Goal: Task Accomplishment & Management: Complete application form

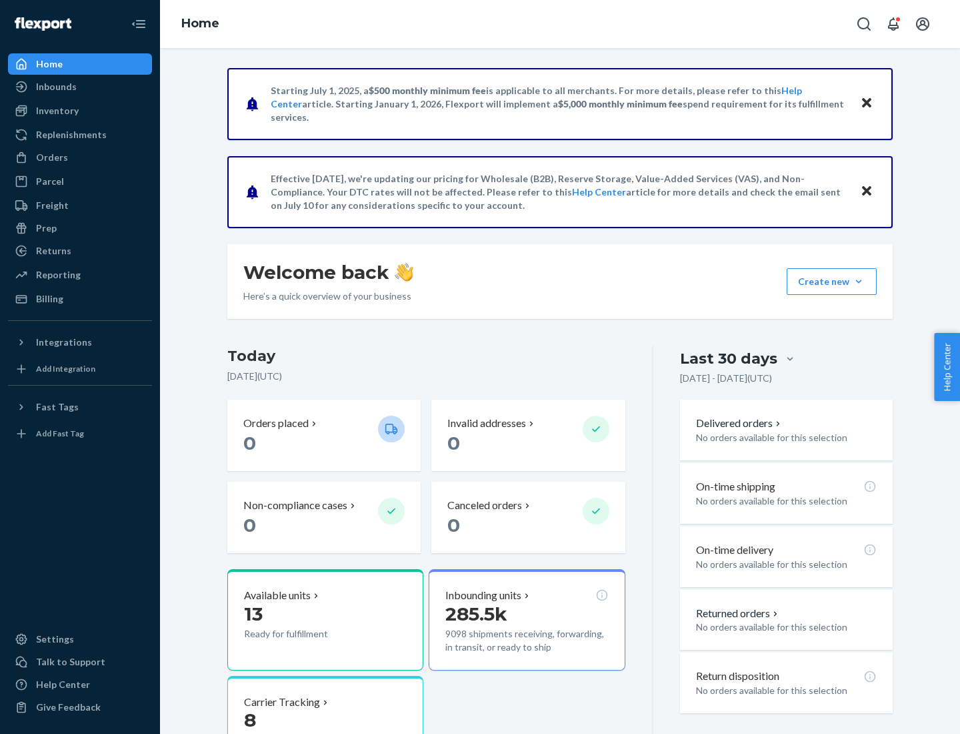
click at [859, 281] on button "Create new Create new inbound Create new order Create new product" at bounding box center [832, 281] width 90 height 27
click at [80, 87] on div "Inbounds" at bounding box center [79, 86] width 141 height 19
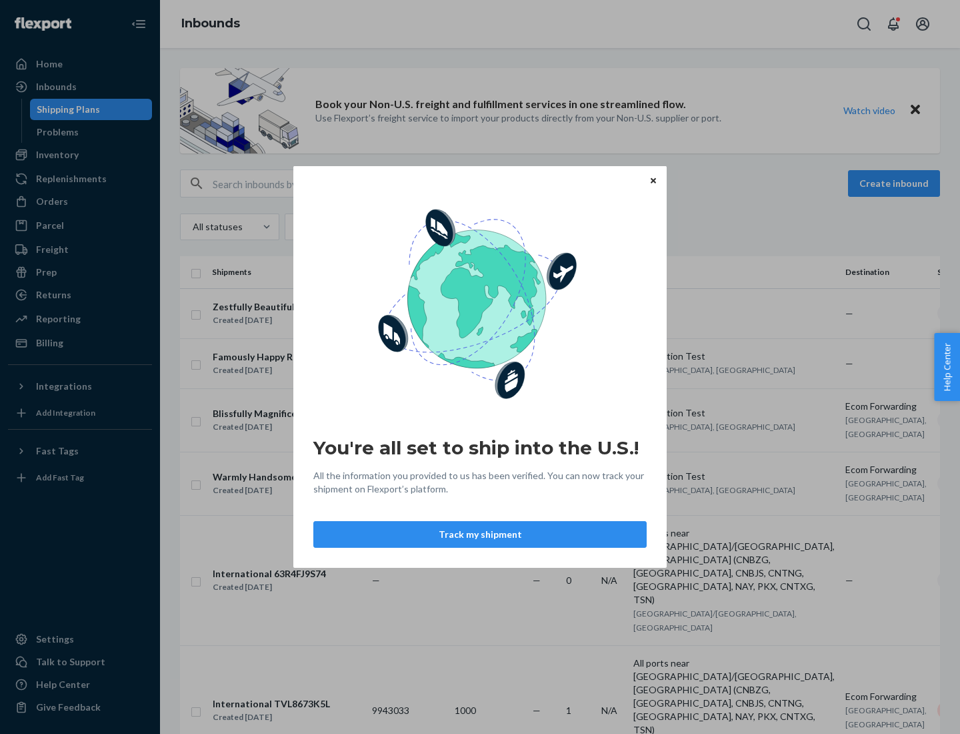
click at [480, 534] on button "Track my shipment" at bounding box center [479, 534] width 333 height 27
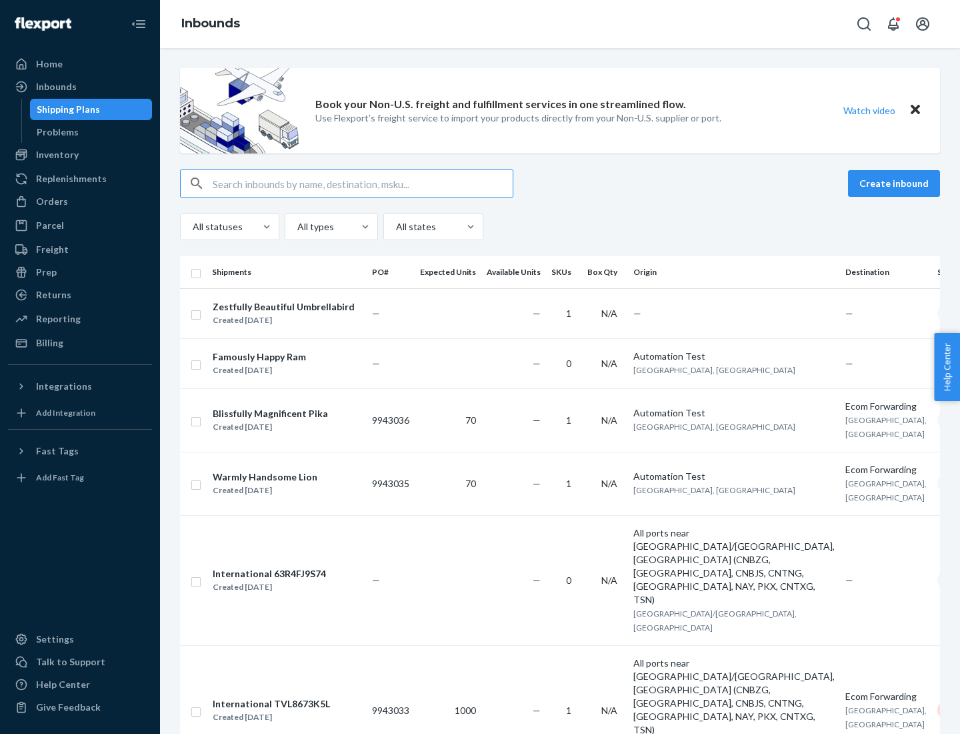
click at [896, 183] on button "Create inbound" at bounding box center [894, 183] width 92 height 27
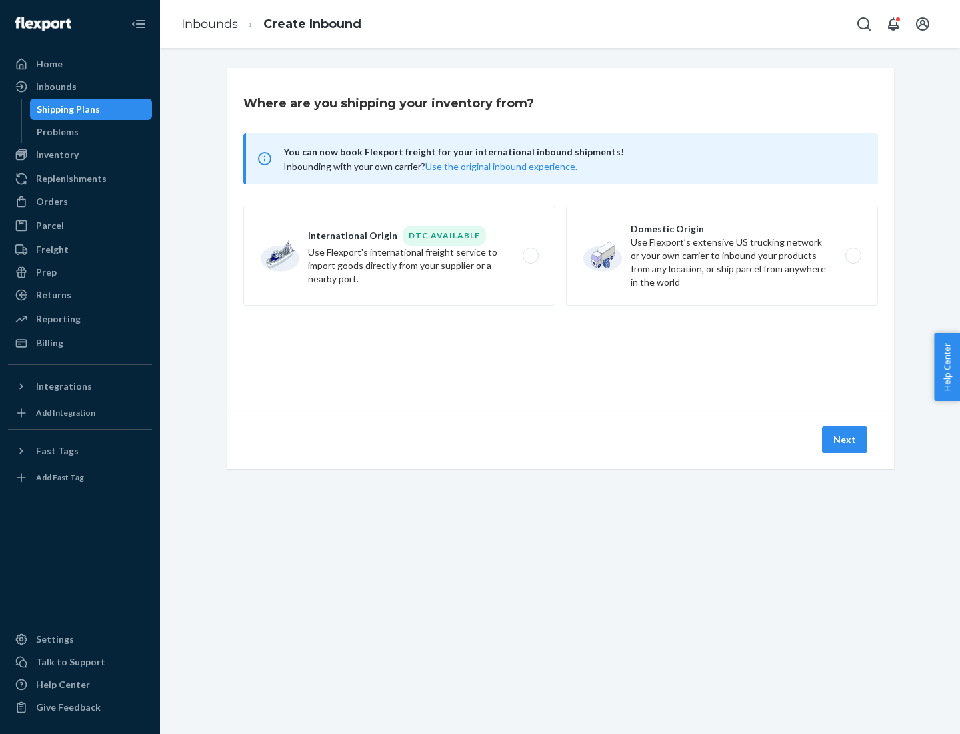
click at [399, 255] on label "International Origin DTC Available Use Flexport's international freight service…" at bounding box center [399, 255] width 312 height 100
click at [530, 255] on input "International Origin DTC Available Use Flexport's international freight service…" at bounding box center [534, 255] width 9 height 9
radio input "true"
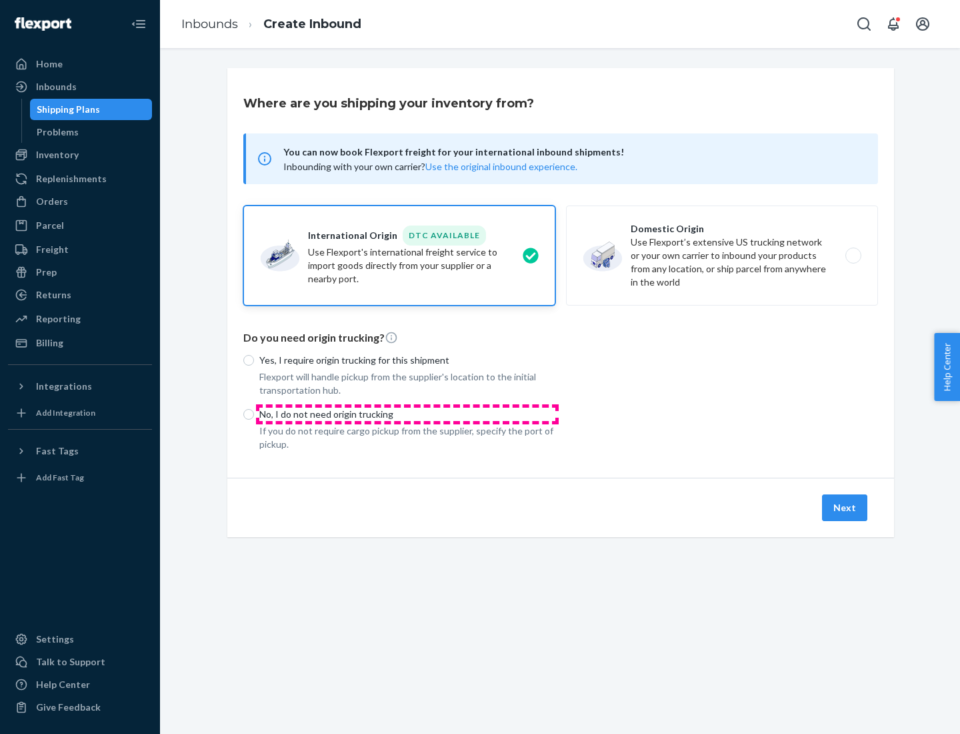
click at [407, 413] on p "No, I do not need origin trucking" at bounding box center [407, 413] width 296 height 13
click at [254, 413] on input "No, I do not need origin trucking" at bounding box center [248, 414] width 11 height 11
radio input "true"
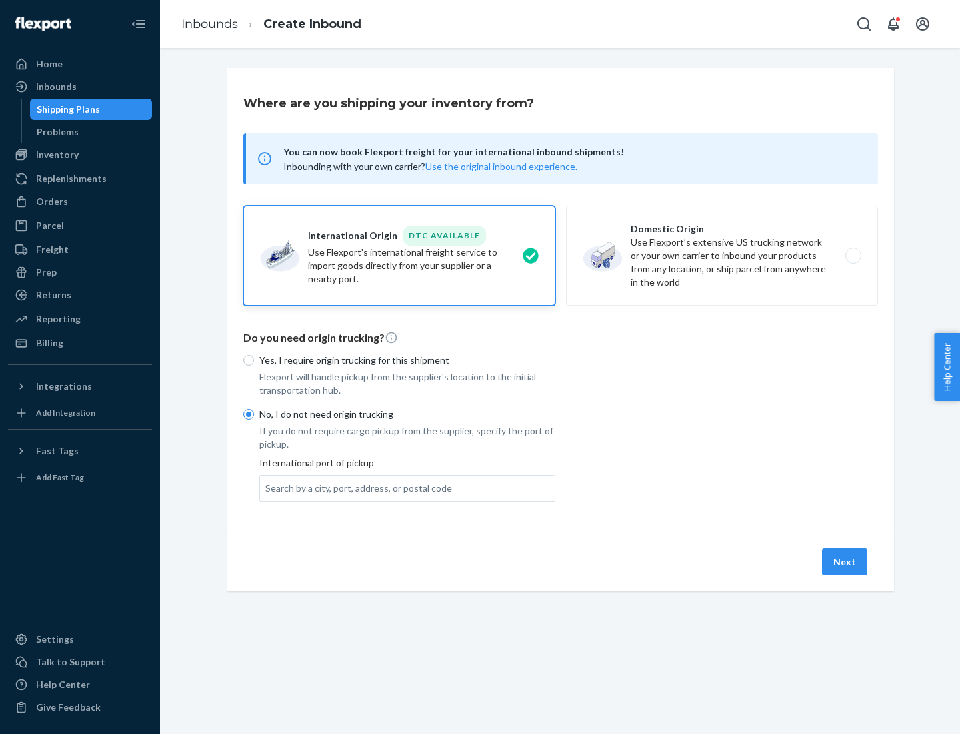
click at [355, 487] on div "Search by a city, port, address, or postal code" at bounding box center [358, 487] width 187 height 13
click at [267, 487] on input "Search by a city, port, address, or postal code" at bounding box center [265, 487] width 1 height 13
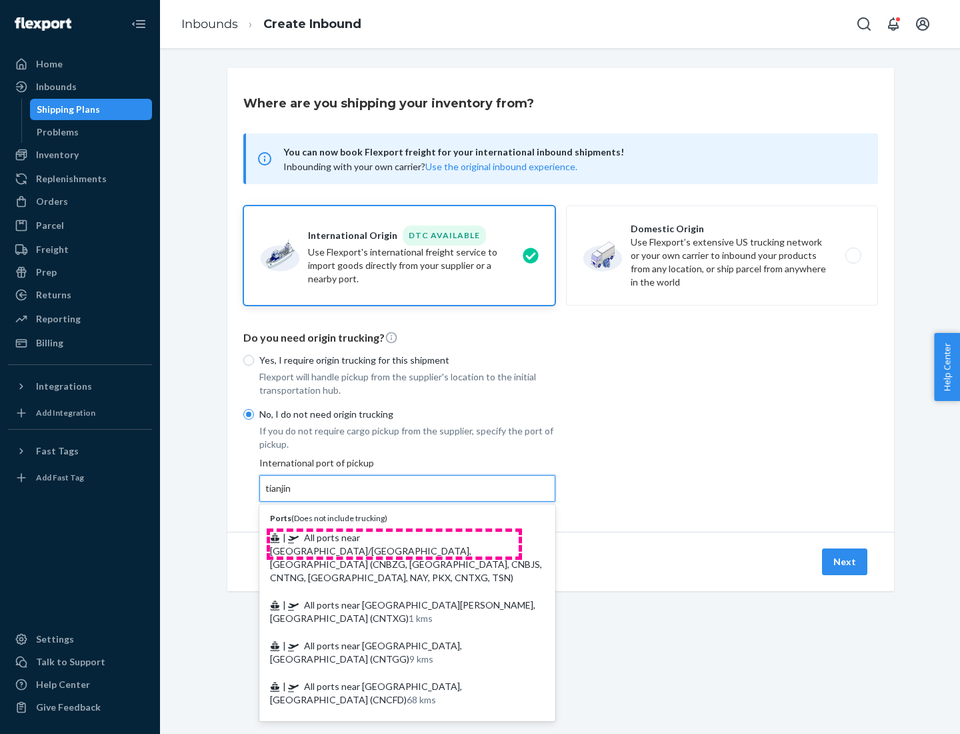
click at [394, 537] on span "| All ports near [GEOGRAPHIC_DATA]/[GEOGRAPHIC_DATA], [GEOGRAPHIC_DATA] (CNBZG,…" at bounding box center [406, 556] width 272 height 51
click at [293, 495] on input "tianjin" at bounding box center [278, 487] width 27 height 13
type input "All ports near [GEOGRAPHIC_DATA]/[GEOGRAPHIC_DATA], [GEOGRAPHIC_DATA] (CNBZG, […"
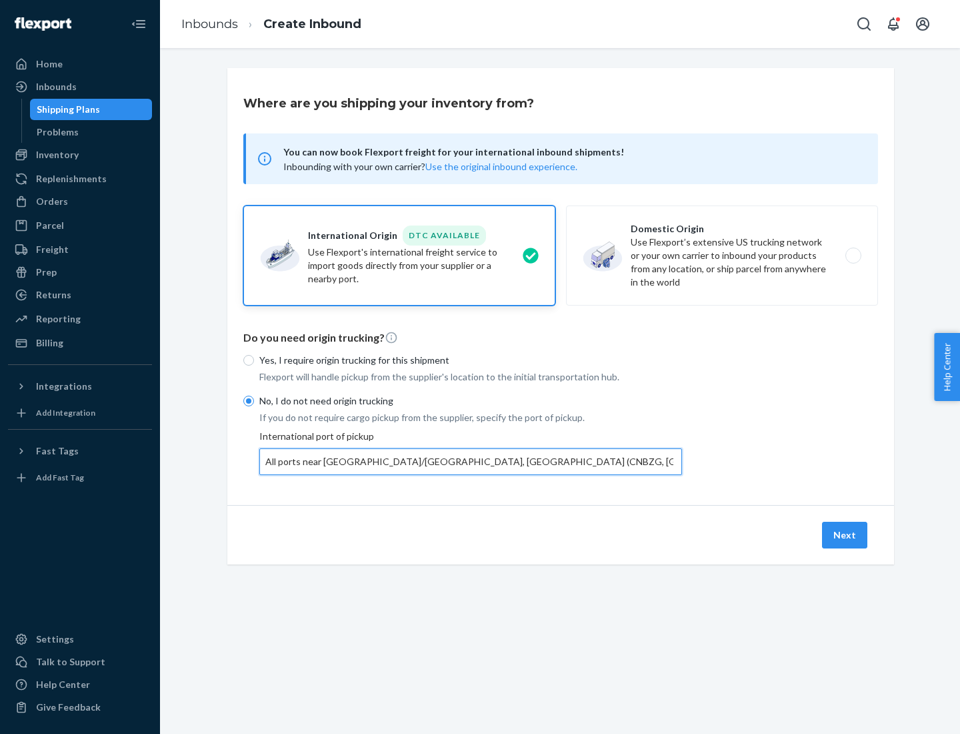
click at [846, 534] on button "Next" at bounding box center [844, 534] width 45 height 27
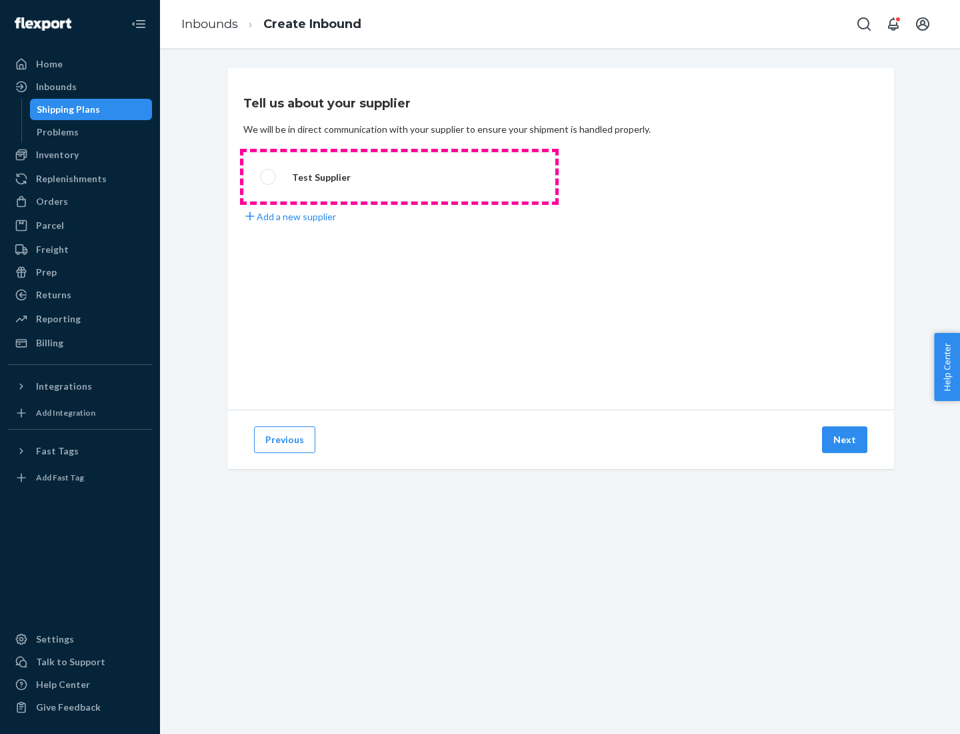
click at [399, 177] on label "Test Supplier" at bounding box center [399, 176] width 312 height 49
click at [269, 177] on input "Test Supplier" at bounding box center [264, 177] width 9 height 9
radio input "true"
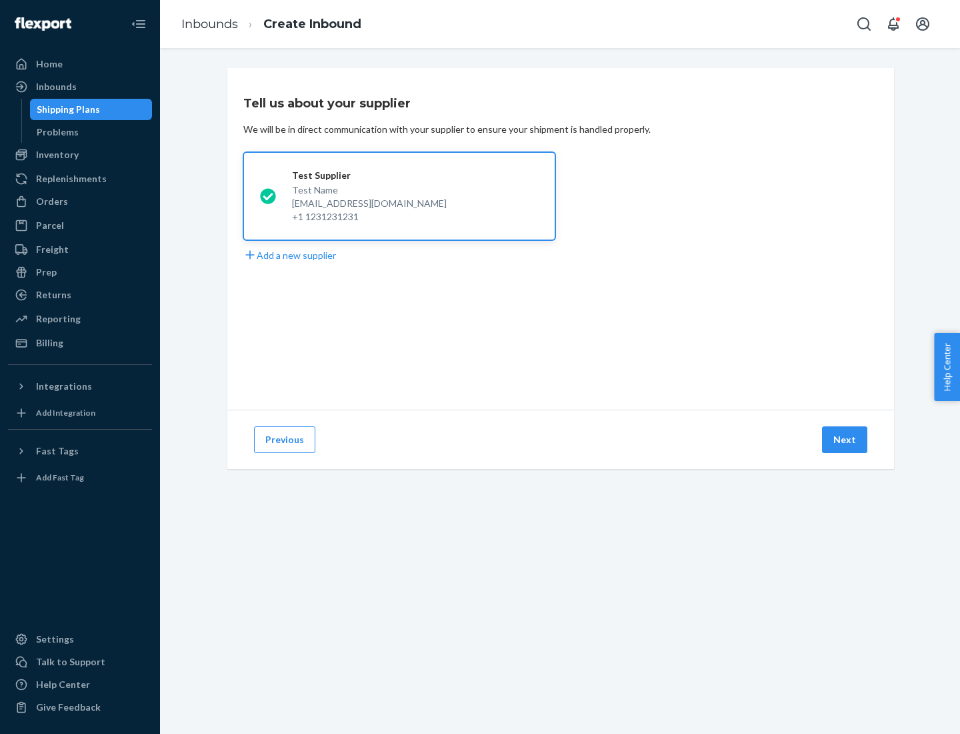
click at [846, 439] on button "Next" at bounding box center [844, 439] width 45 height 27
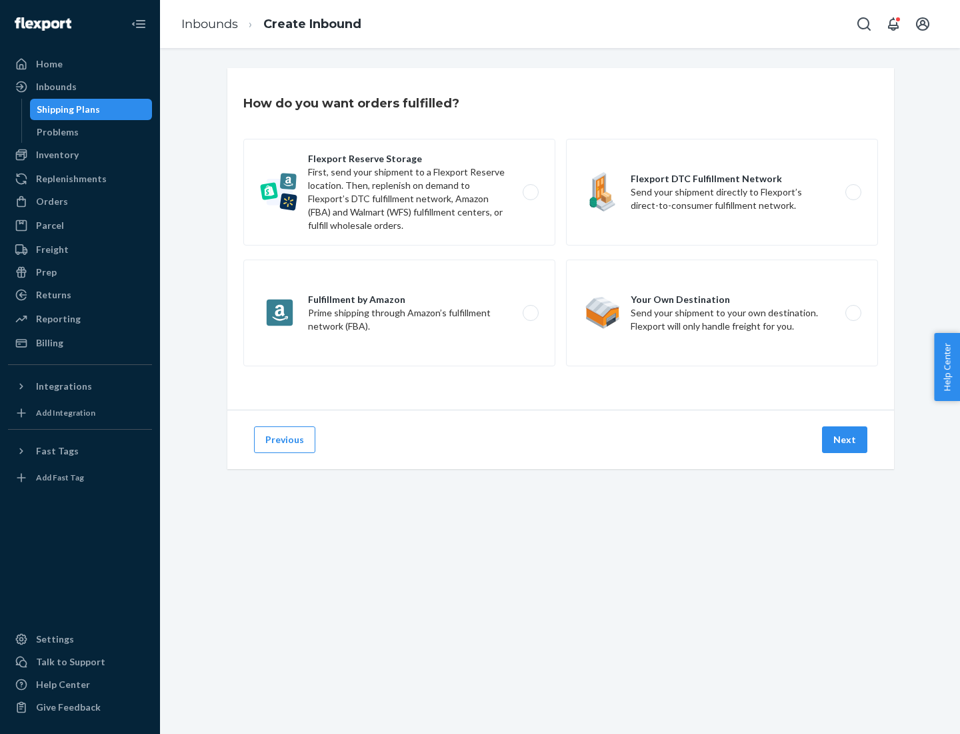
click at [399, 192] on label "Flexport Reserve Storage First, send your shipment to a Flexport Reserve locati…" at bounding box center [399, 192] width 312 height 107
click at [530, 192] on input "Flexport Reserve Storage First, send your shipment to a Flexport Reserve locati…" at bounding box center [534, 192] width 9 height 9
radio input "true"
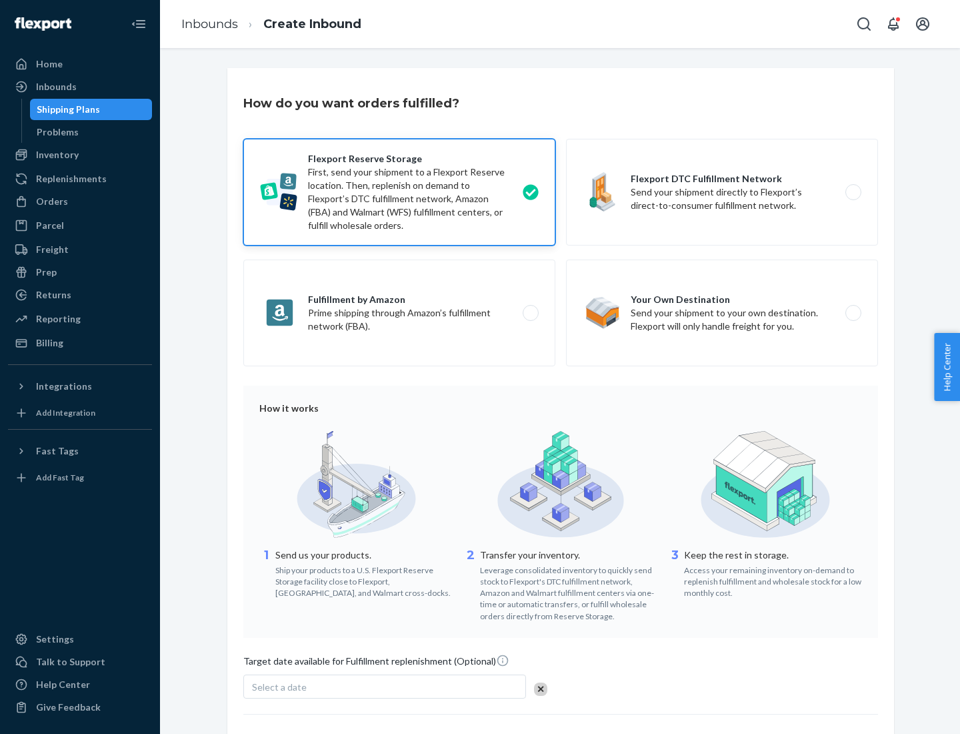
scroll to position [109, 0]
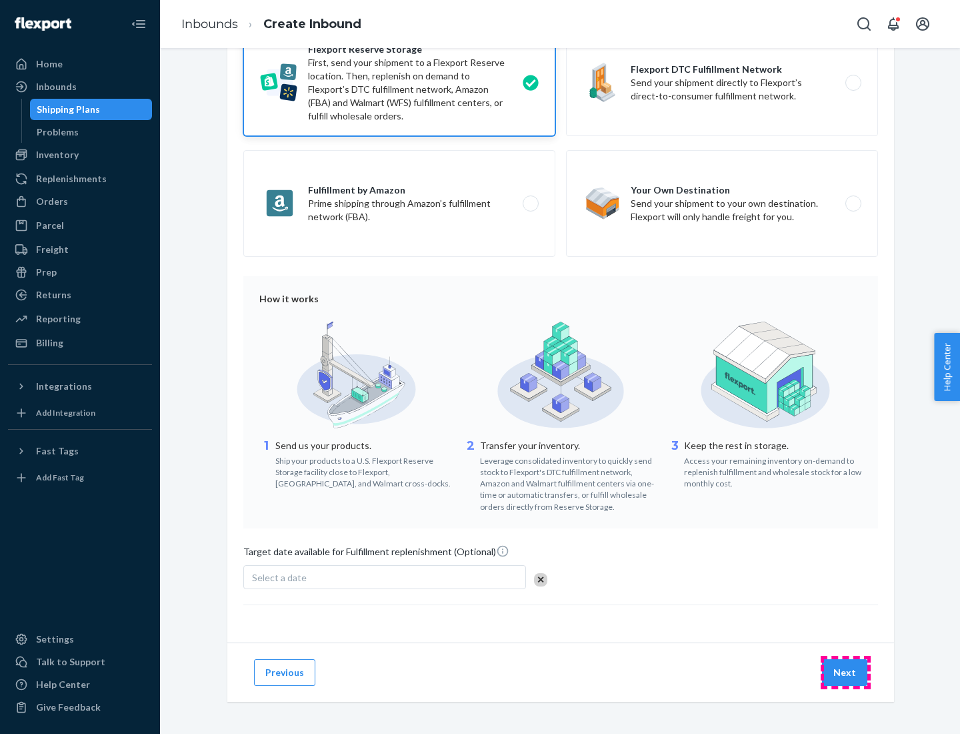
click at [846, 672] on button "Next" at bounding box center [844, 672] width 45 height 27
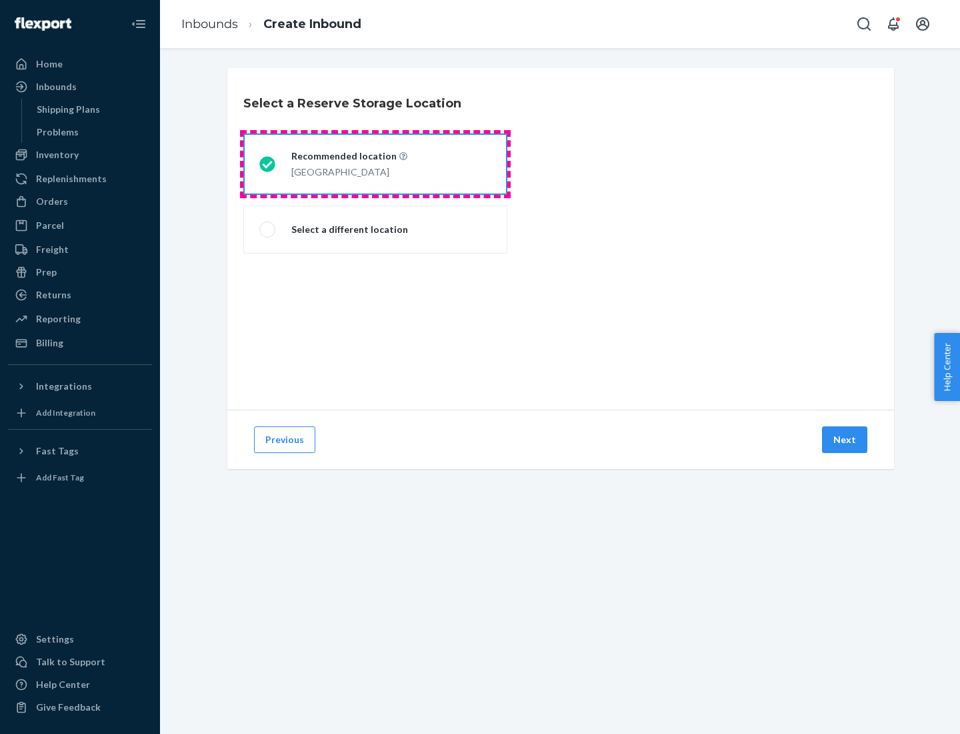
click at [375, 164] on div "[GEOGRAPHIC_DATA]" at bounding box center [349, 171] width 116 height 16
click at [268, 164] on input "Recommended location [GEOGRAPHIC_DATA]" at bounding box center [263, 164] width 9 height 9
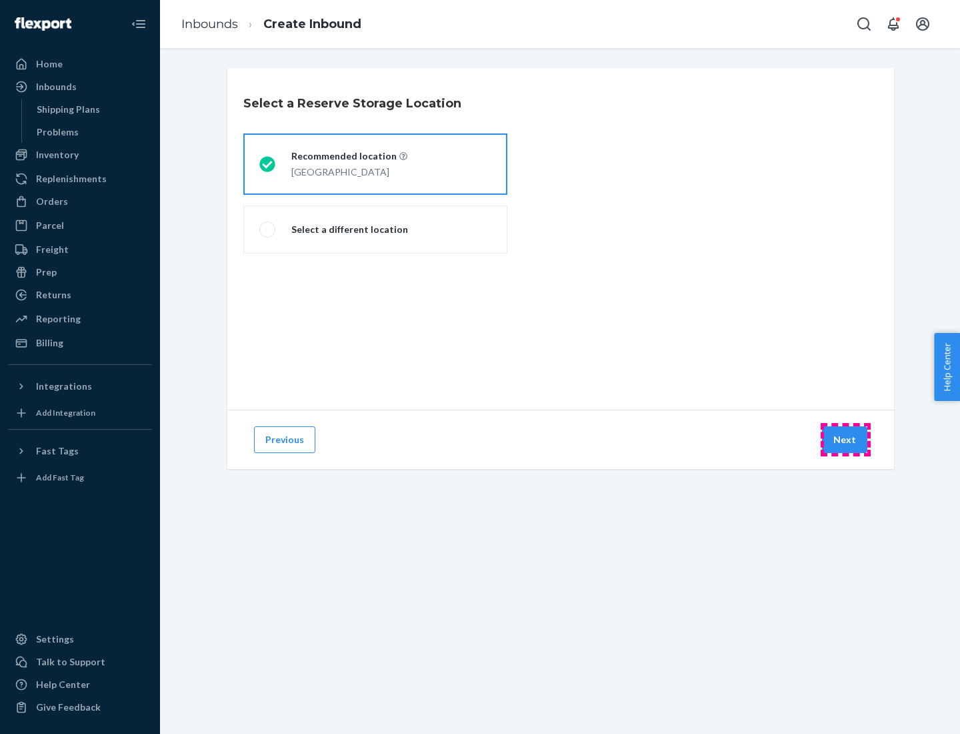
click at [846, 439] on button "Next" at bounding box center [844, 439] width 45 height 27
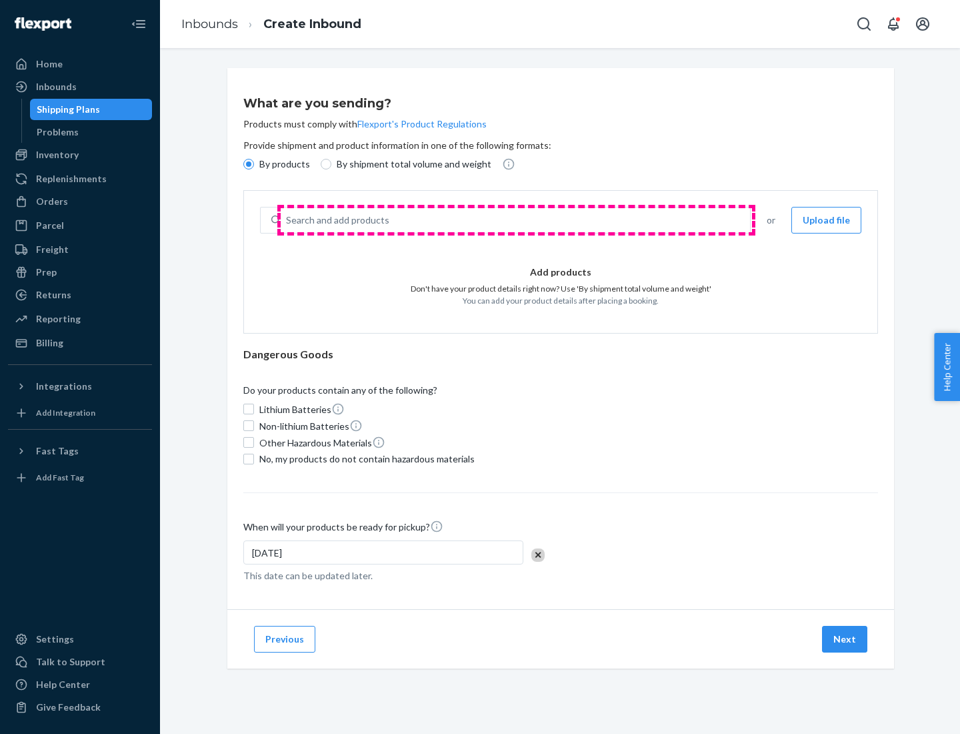
click at [516, 220] on div "Search and add products" at bounding box center [515, 220] width 469 height 24
click at [287, 220] on input "Search and add products" at bounding box center [286, 219] width 1 height 13
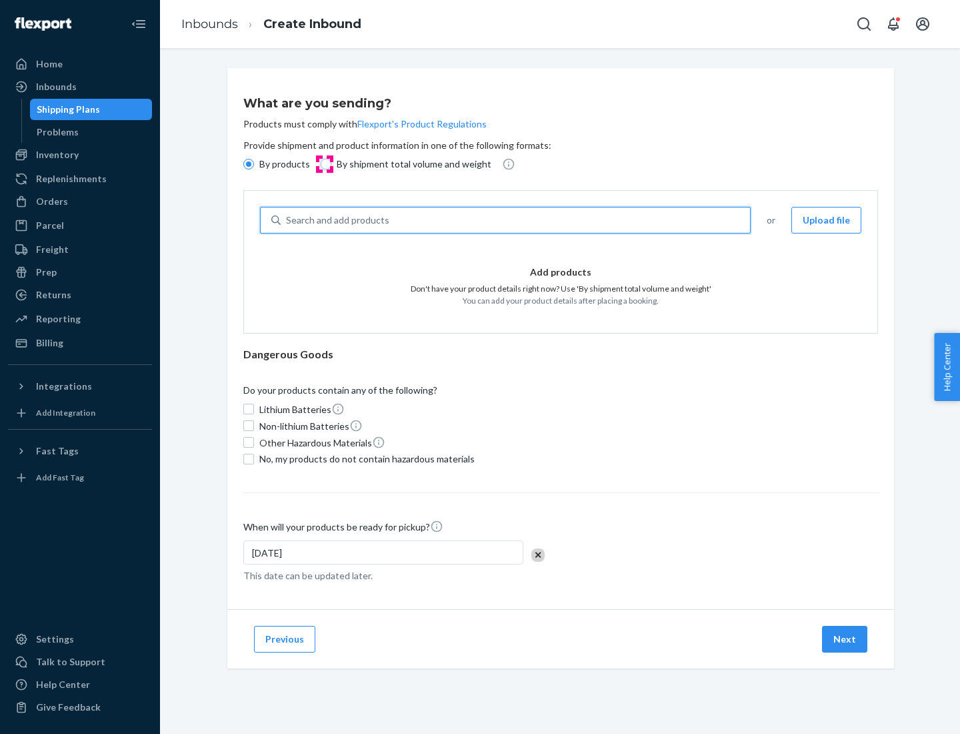
click at [324, 164] on input "By shipment total volume and weight" at bounding box center [326, 164] width 11 height 11
radio input "true"
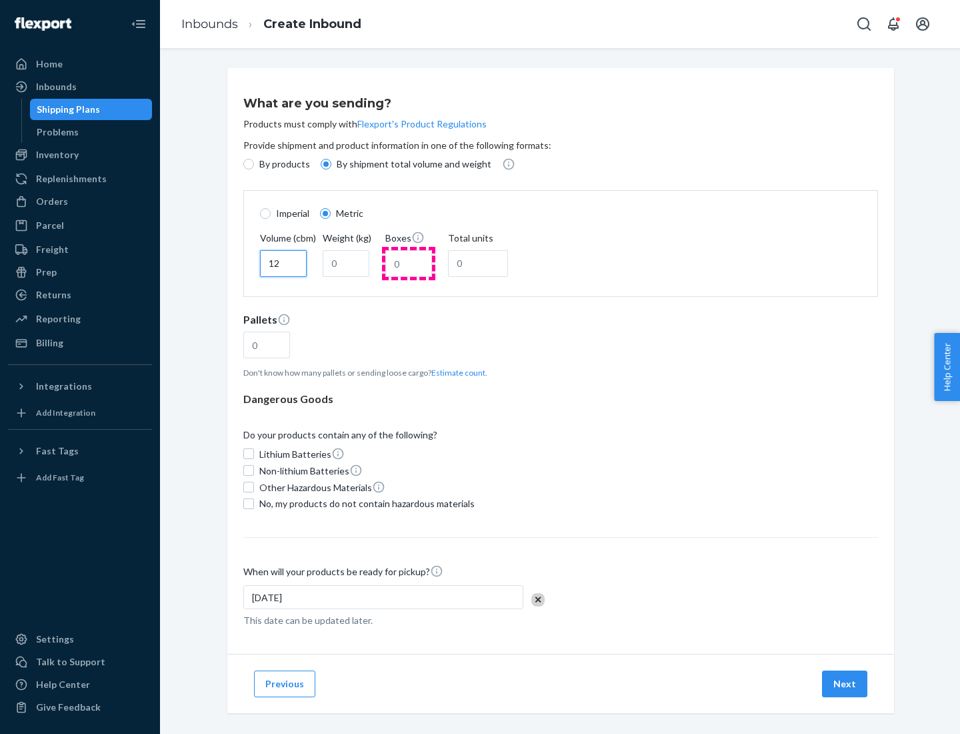
type input "12"
type input "22"
type input "222"
type input "121"
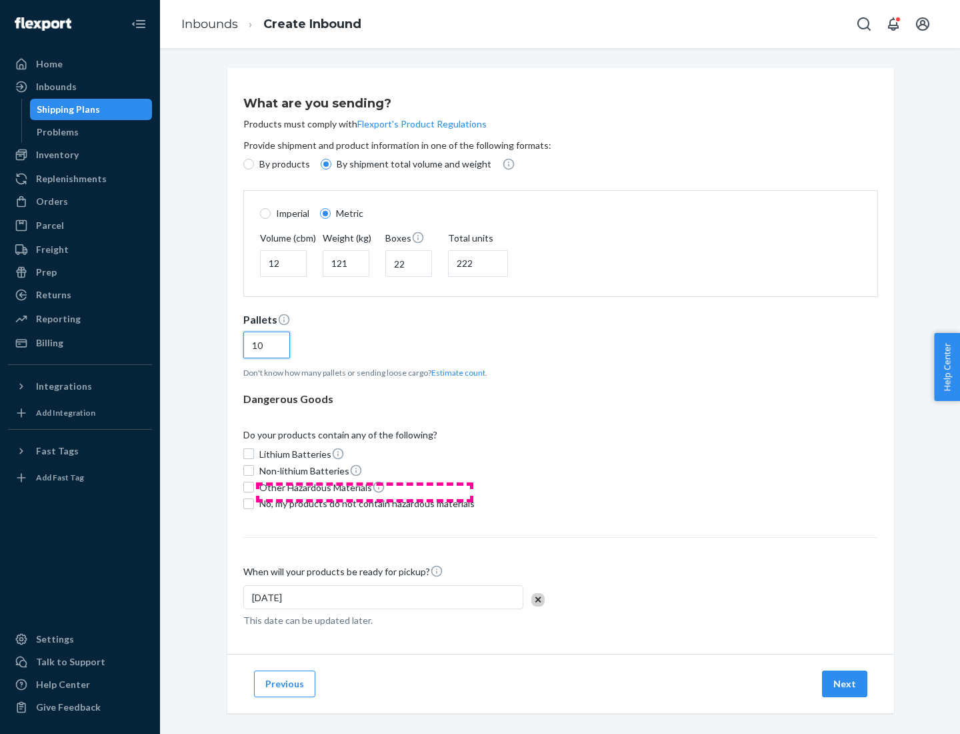
scroll to position [11, 0]
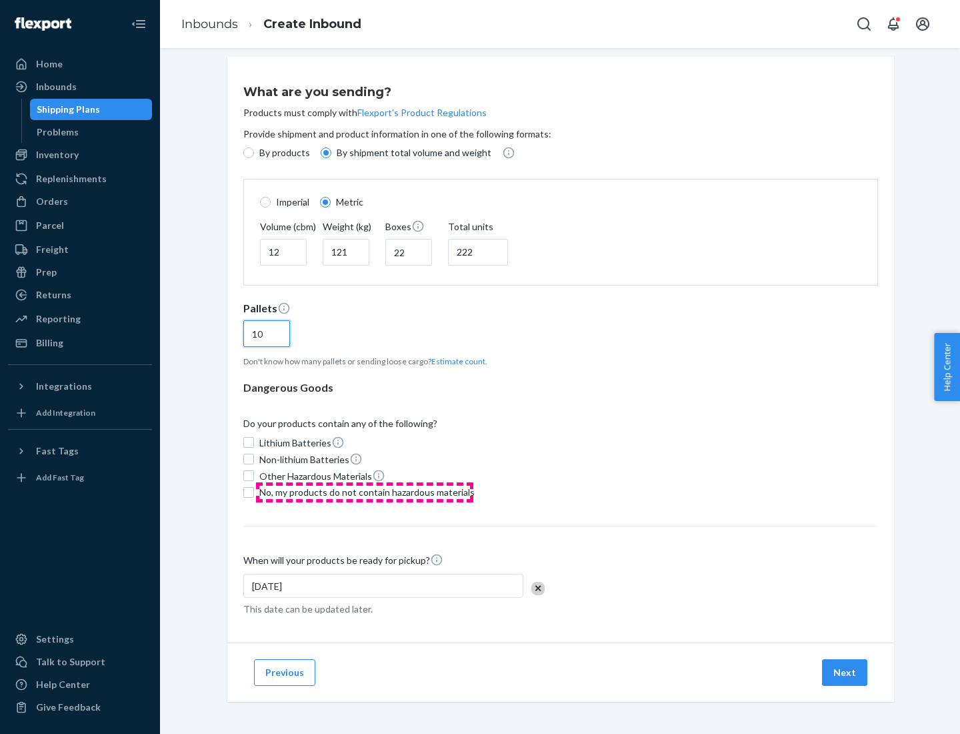
type input "10"
click at [365, 491] on span "No, my products do not contain hazardous materials" at bounding box center [366, 491] width 215 height 13
click at [254, 491] on input "No, my products do not contain hazardous materials" at bounding box center [248, 492] width 11 height 11
checkbox input "true"
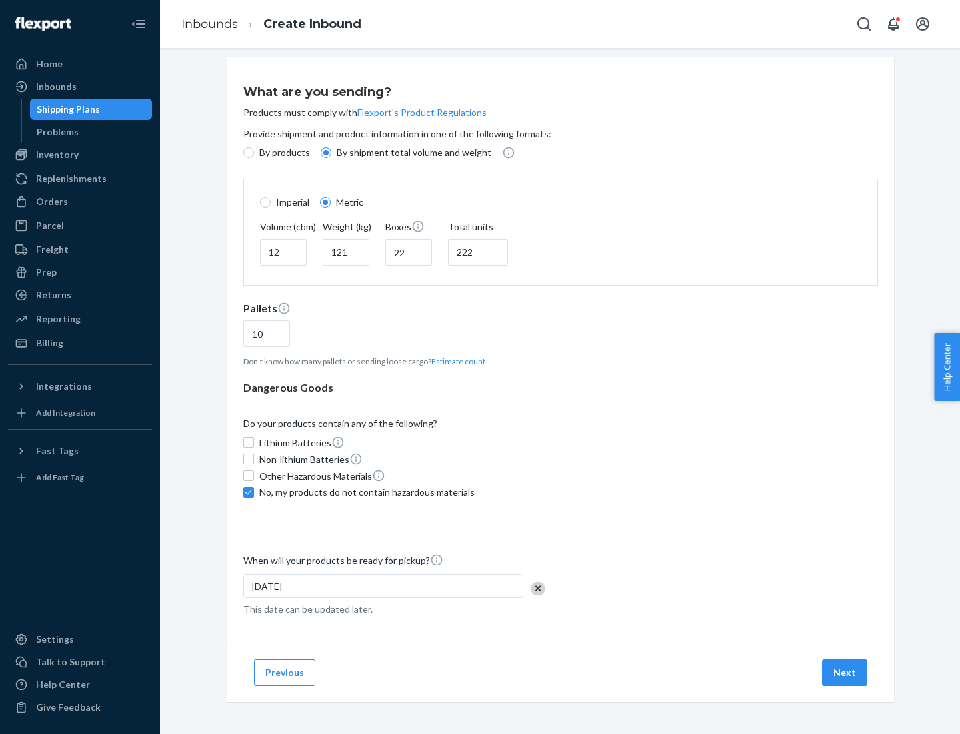
click at [846, 672] on button "Next" at bounding box center [844, 672] width 45 height 27
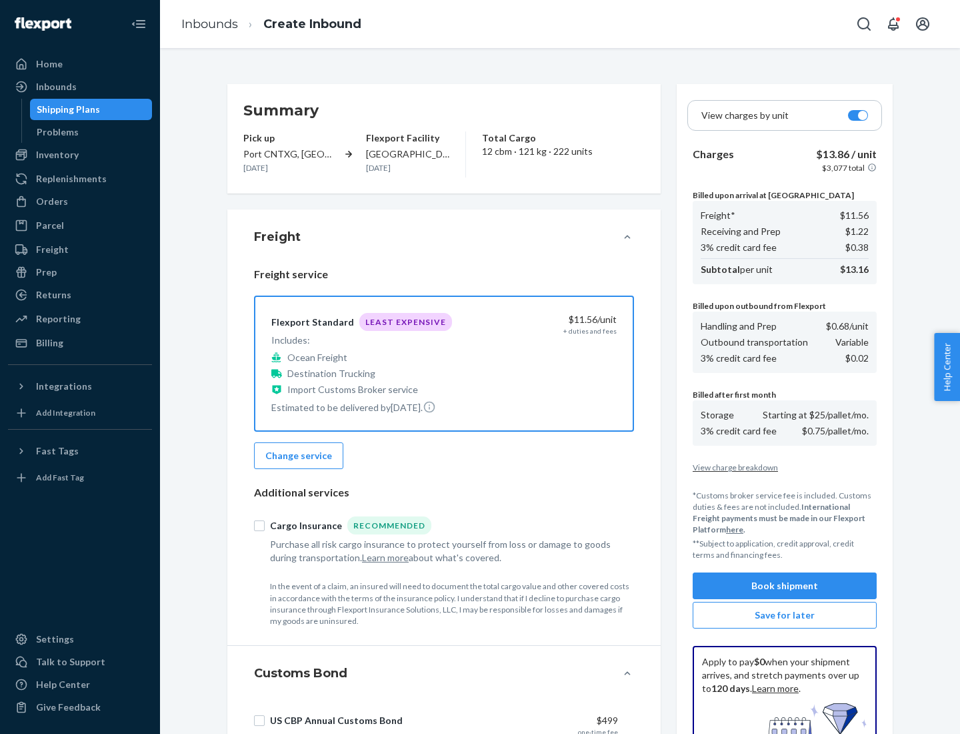
scroll to position [195, 0]
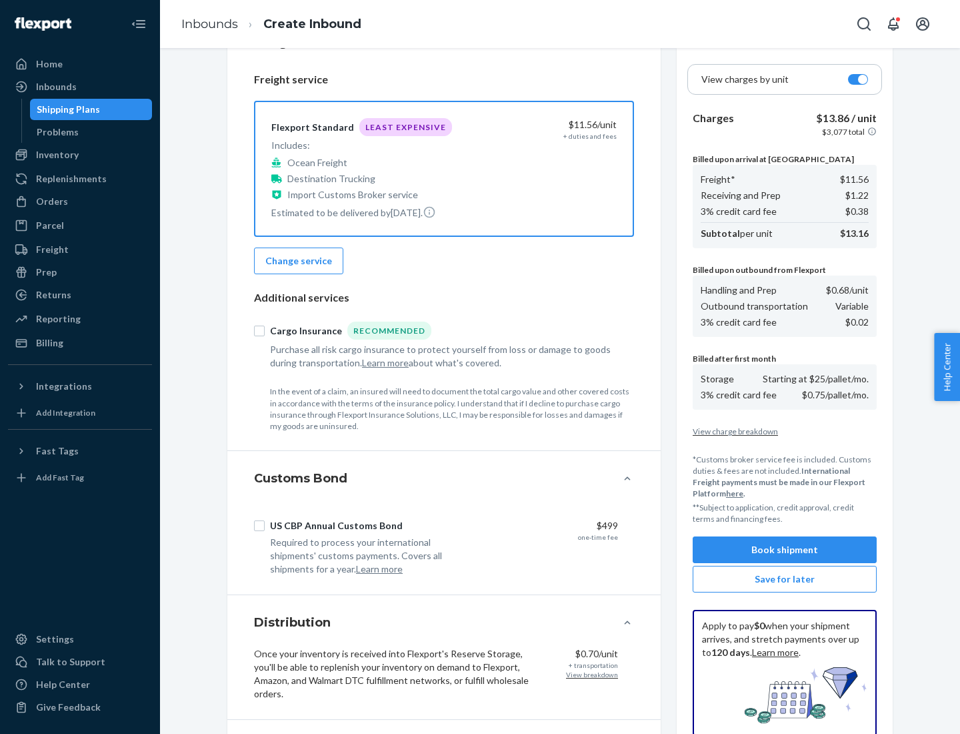
click at [785, 549] on button "Book shipment" at bounding box center [785, 549] width 184 height 27
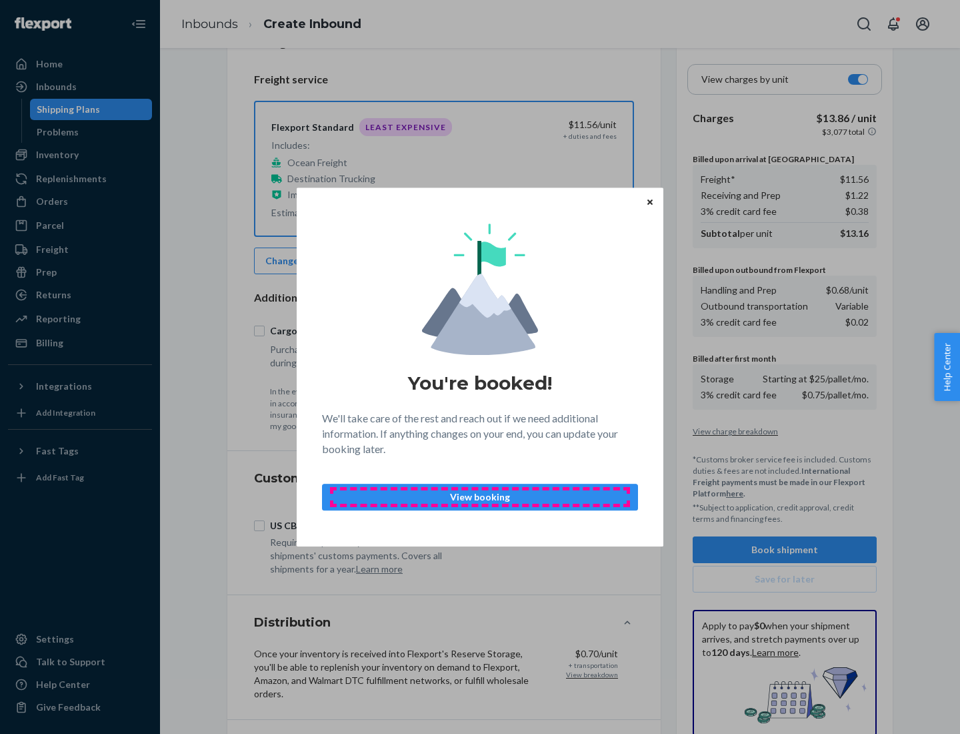
click at [480, 496] on p "View booking" at bounding box center [479, 496] width 293 height 13
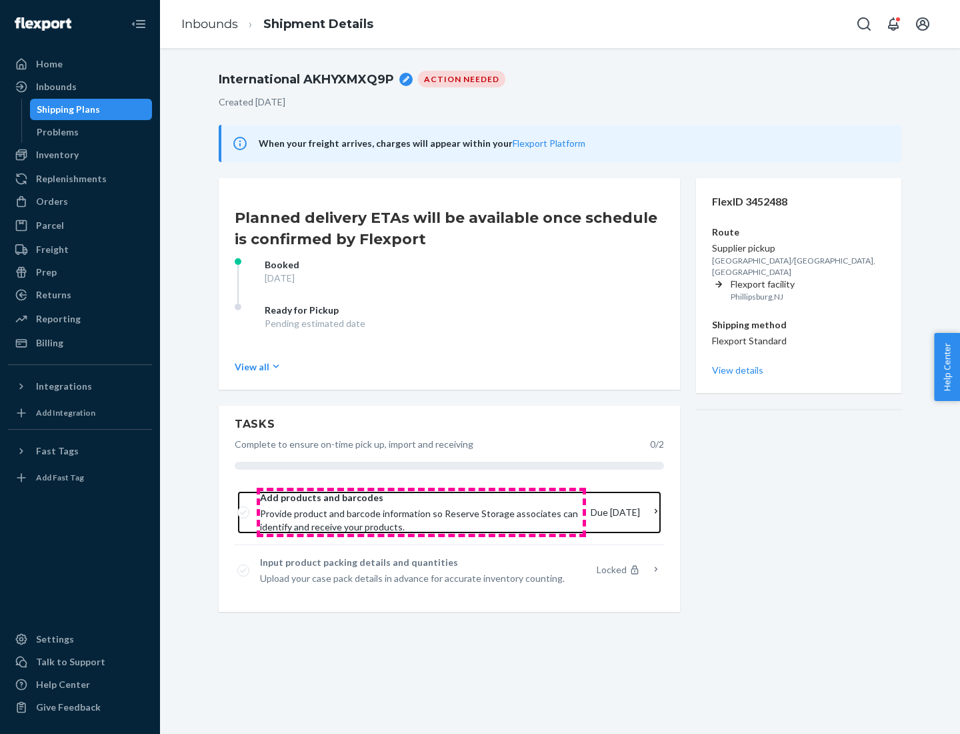
click at [421, 512] on span "Provide product and barcode information so Reserve Storage associates can ident…" at bounding box center [420, 520] width 320 height 27
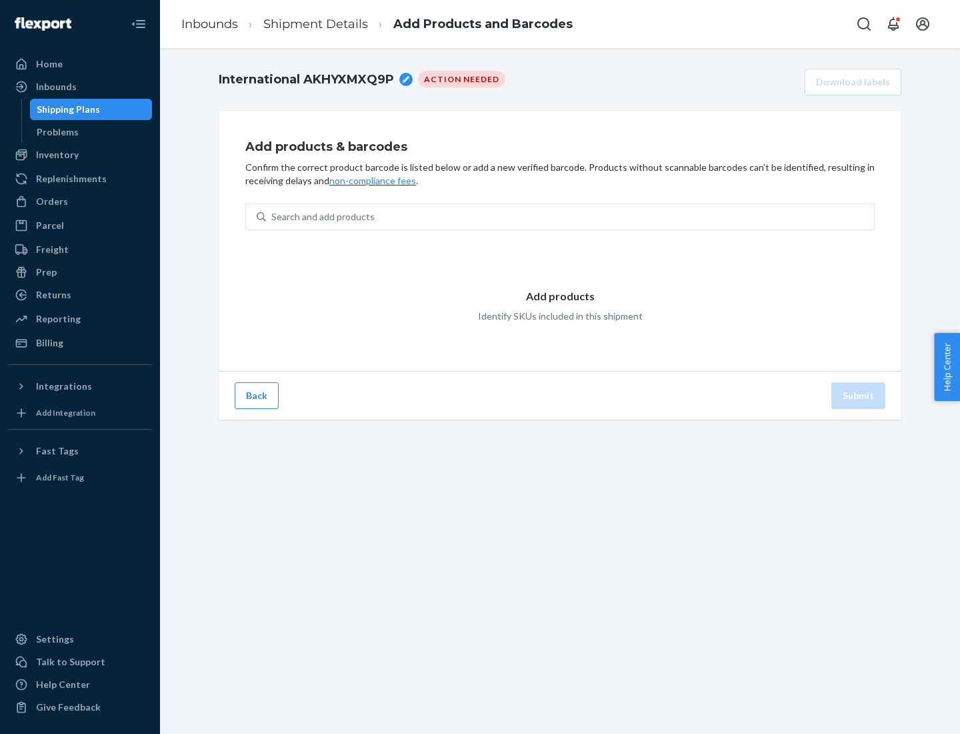
click at [570, 217] on div "Search and add products" at bounding box center [570, 217] width 608 height 24
click at [273, 217] on input "Search and add products" at bounding box center [271, 216] width 1 height 13
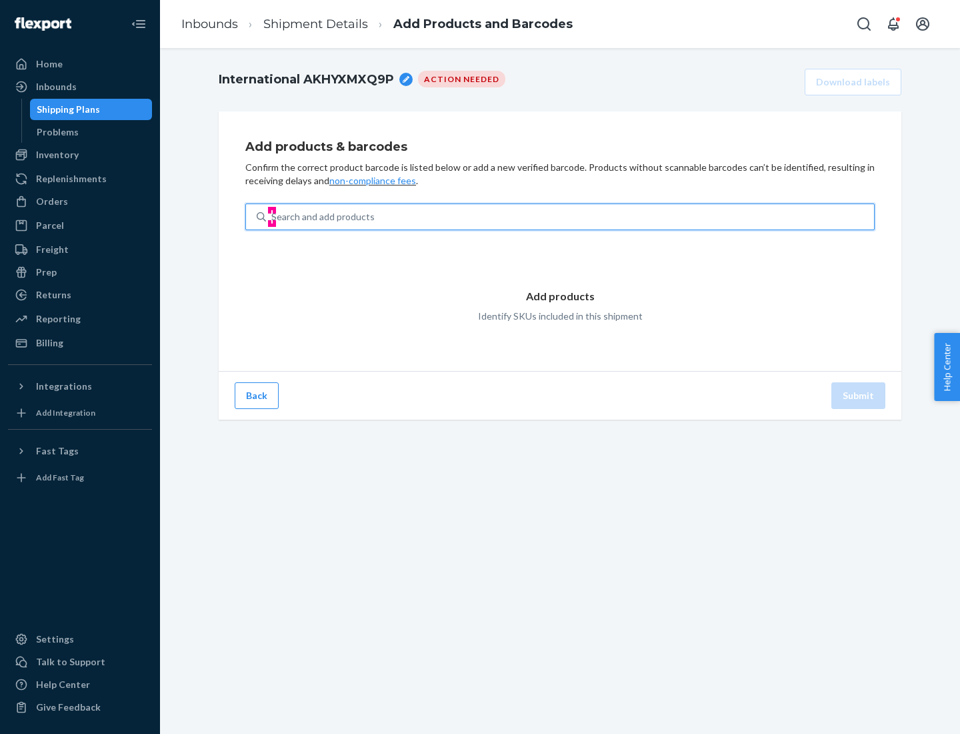
type input "test"
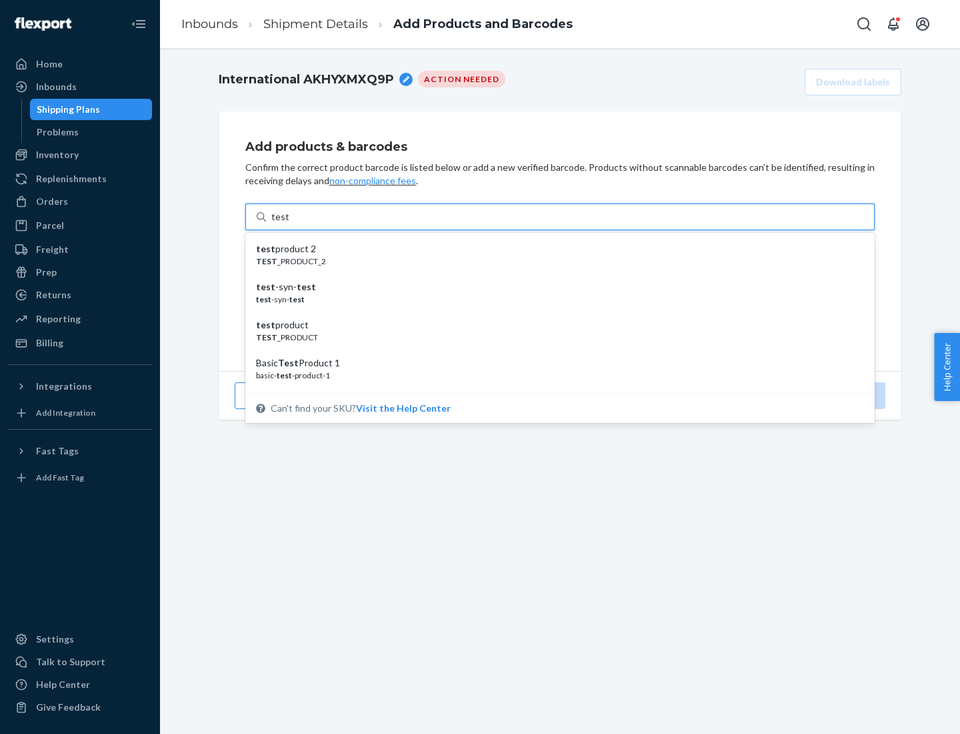
scroll to position [50, 0]
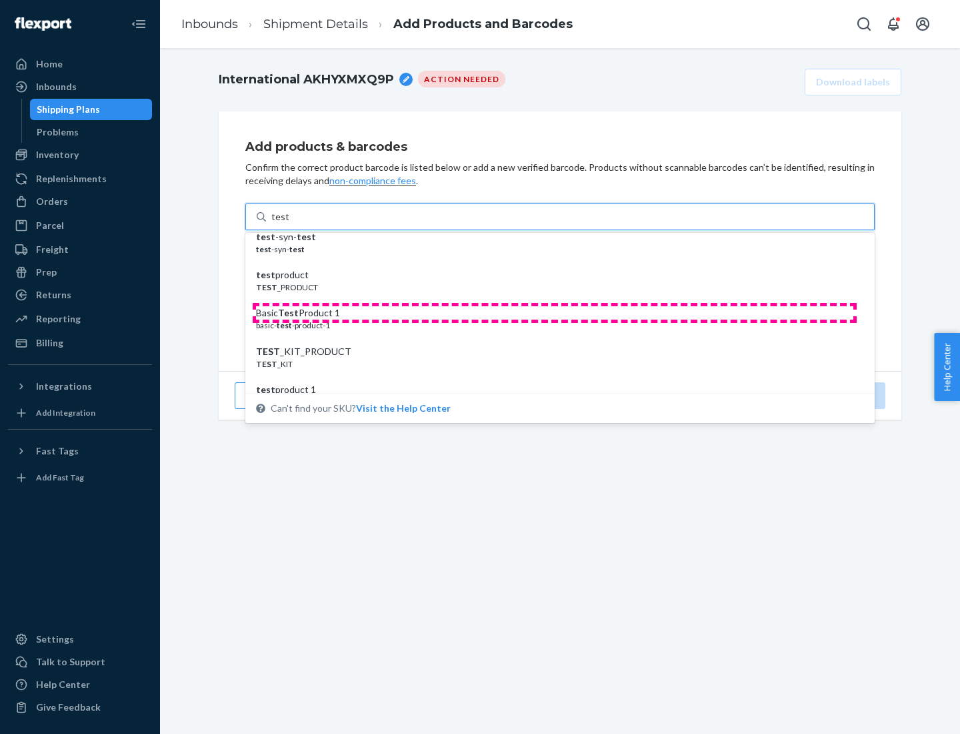
click at [555, 313] on div "Basic Test Product 1" at bounding box center [555, 312] width 598 height 13
click at [289, 223] on input "test" at bounding box center [279, 216] width 17 height 13
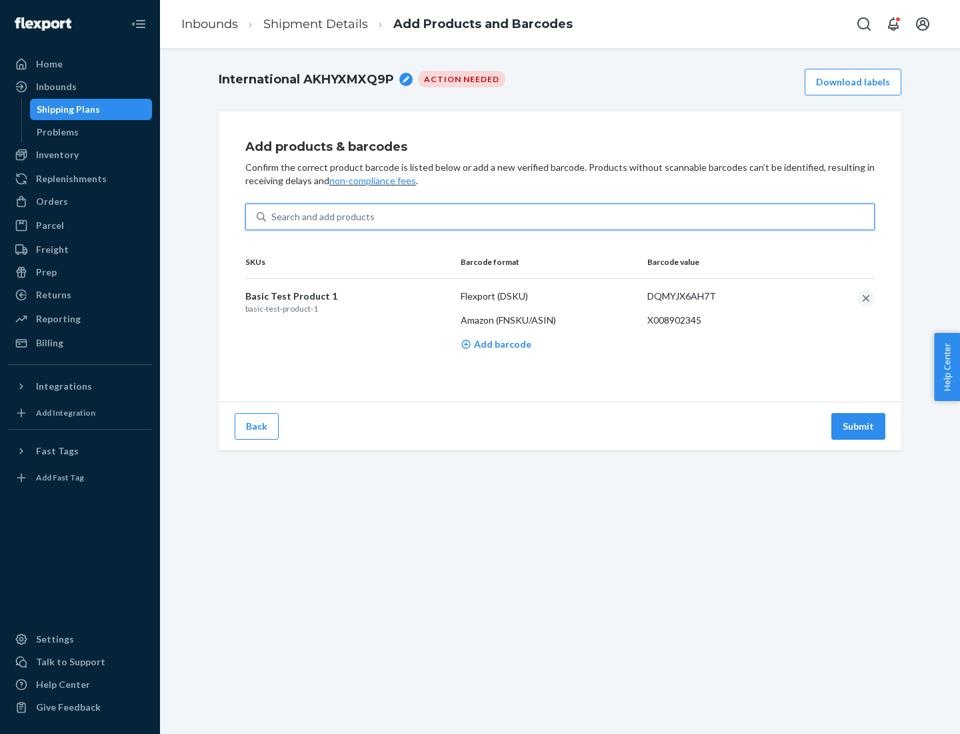
click at [859, 425] on button "Submit" at bounding box center [859, 426] width 54 height 27
